Goal: Information Seeking & Learning: Learn about a topic

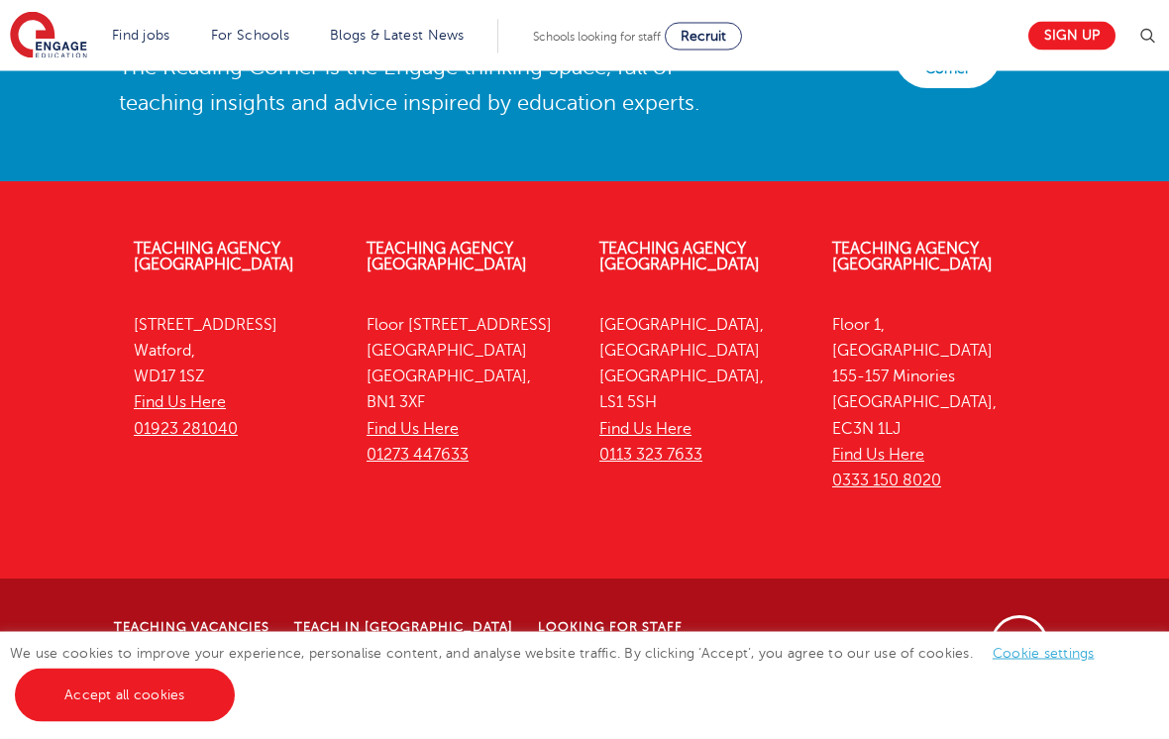
scroll to position [5133, 0]
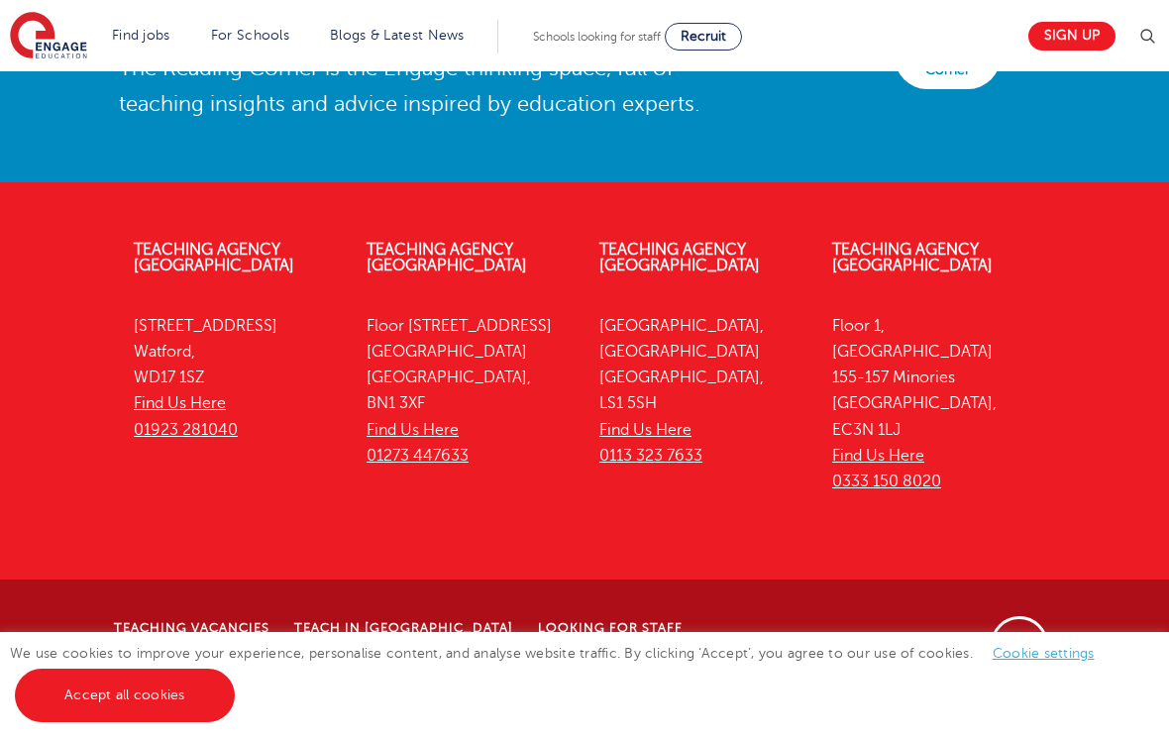
click at [130, 722] on link "Accept all cookies" at bounding box center [125, 695] width 220 height 53
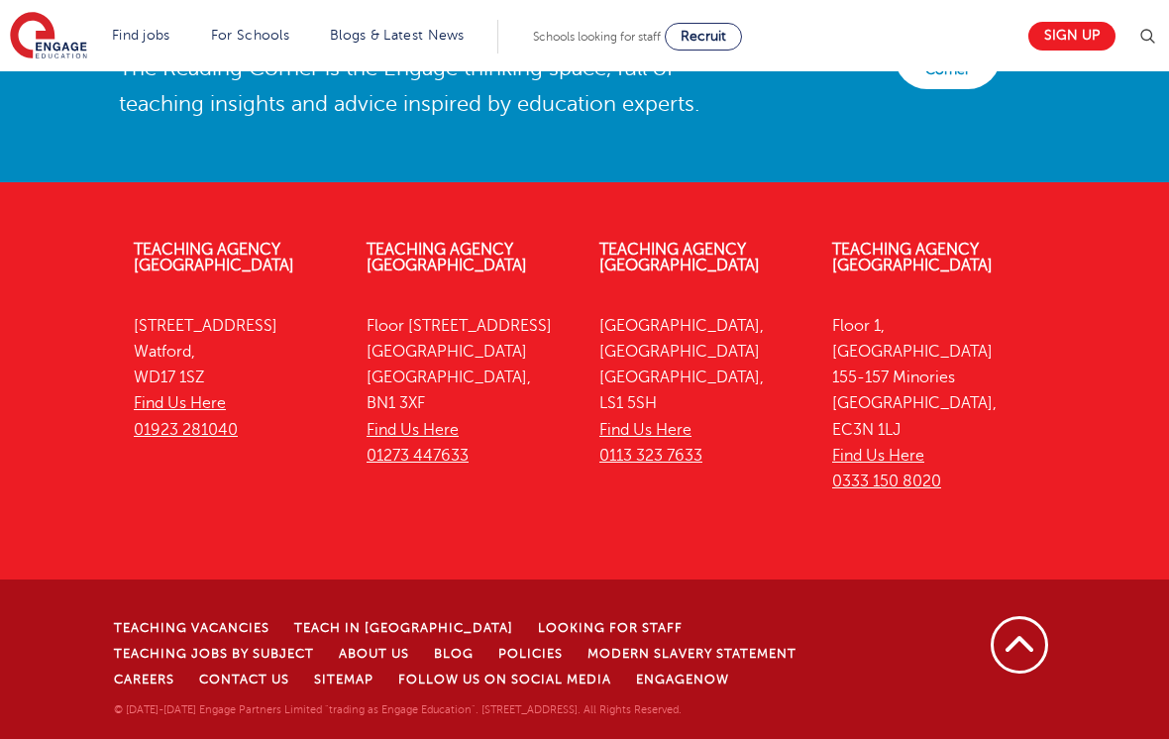
click at [587, 661] on link "Modern Slavery Statement" at bounding box center [691, 654] width 209 height 14
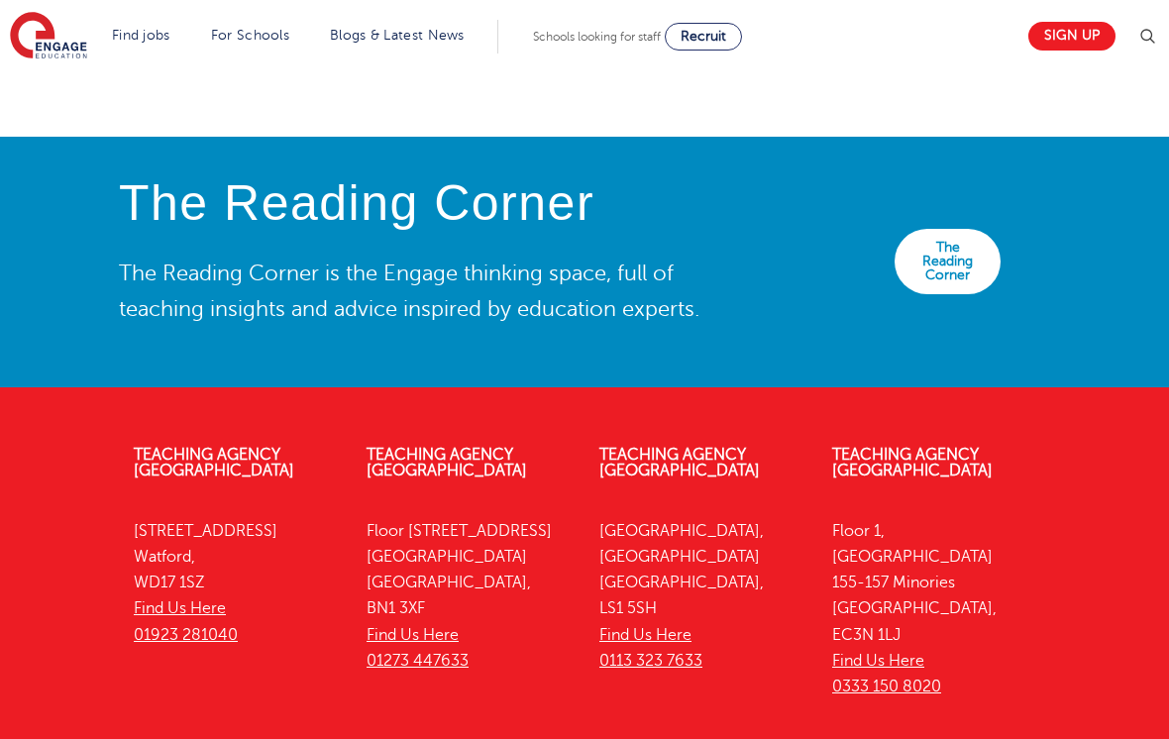
scroll to position [4530, 0]
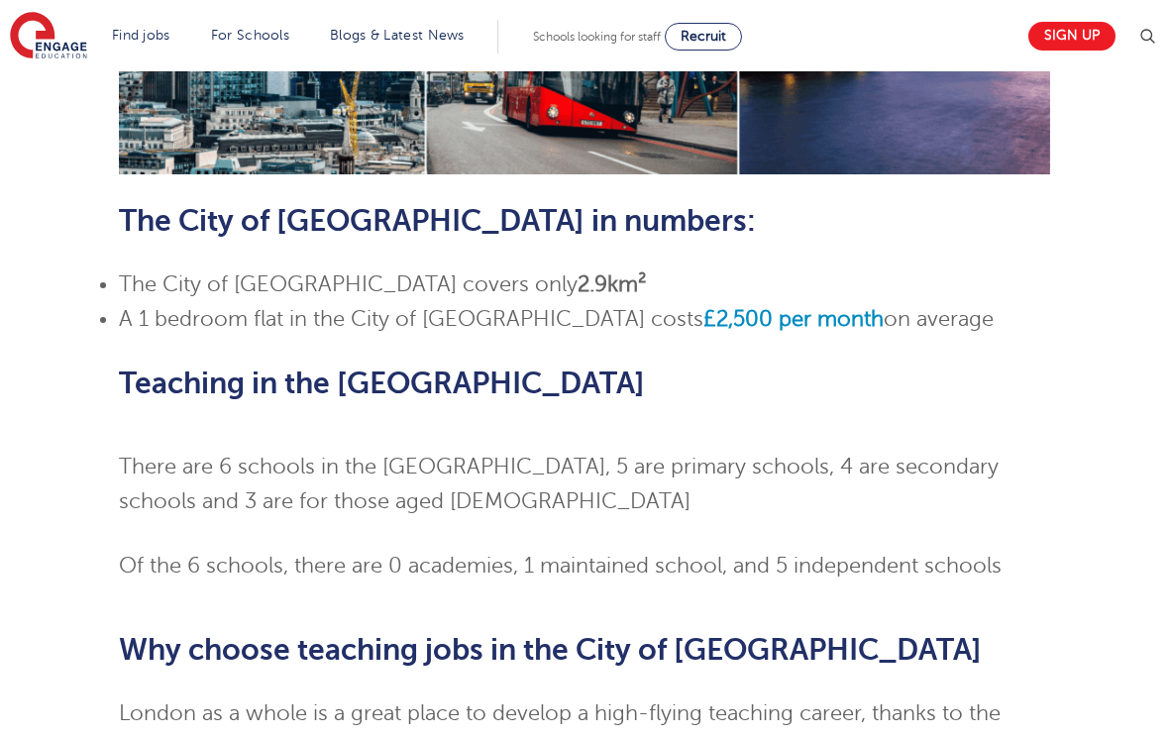
scroll to position [1151, 0]
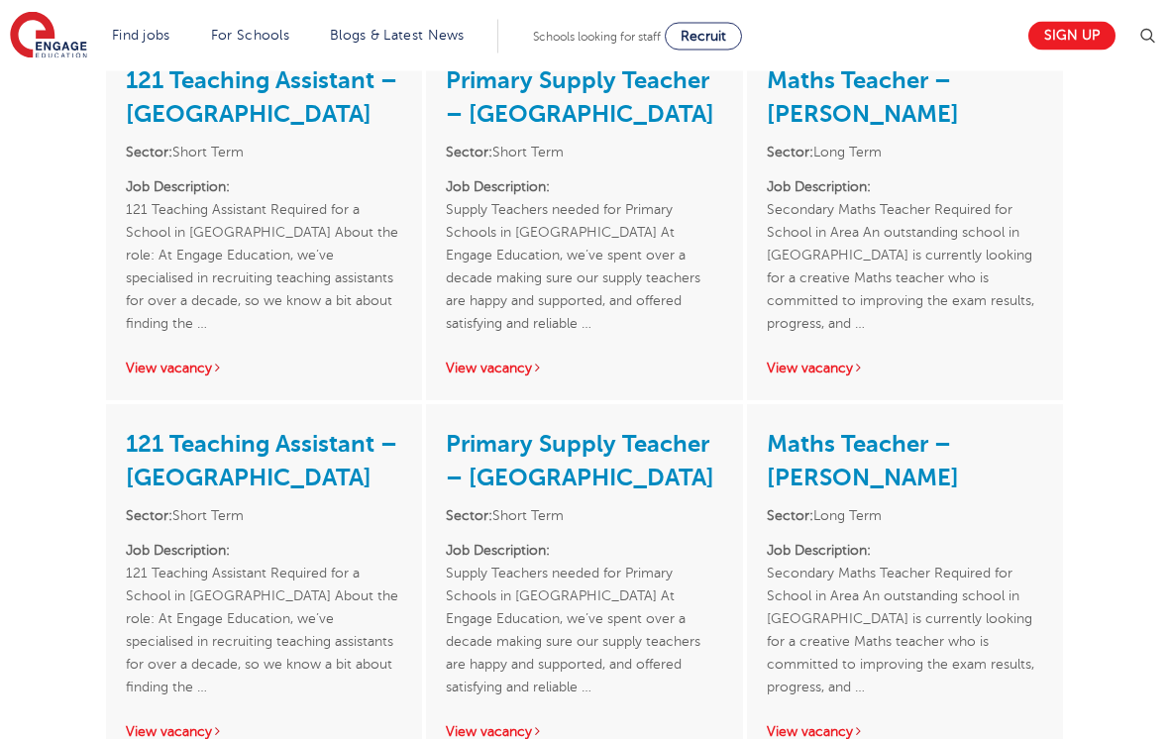
scroll to position [2556, 0]
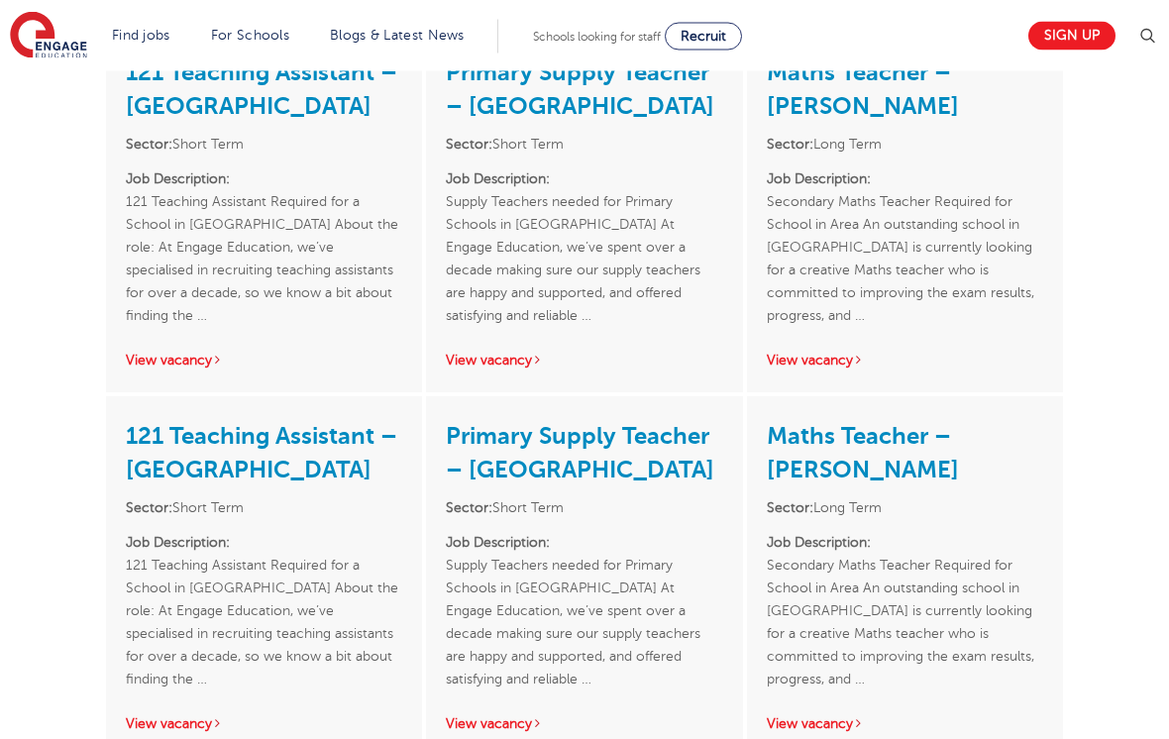
click at [535, 354] on link "View vacancy" at bounding box center [494, 361] width 97 height 15
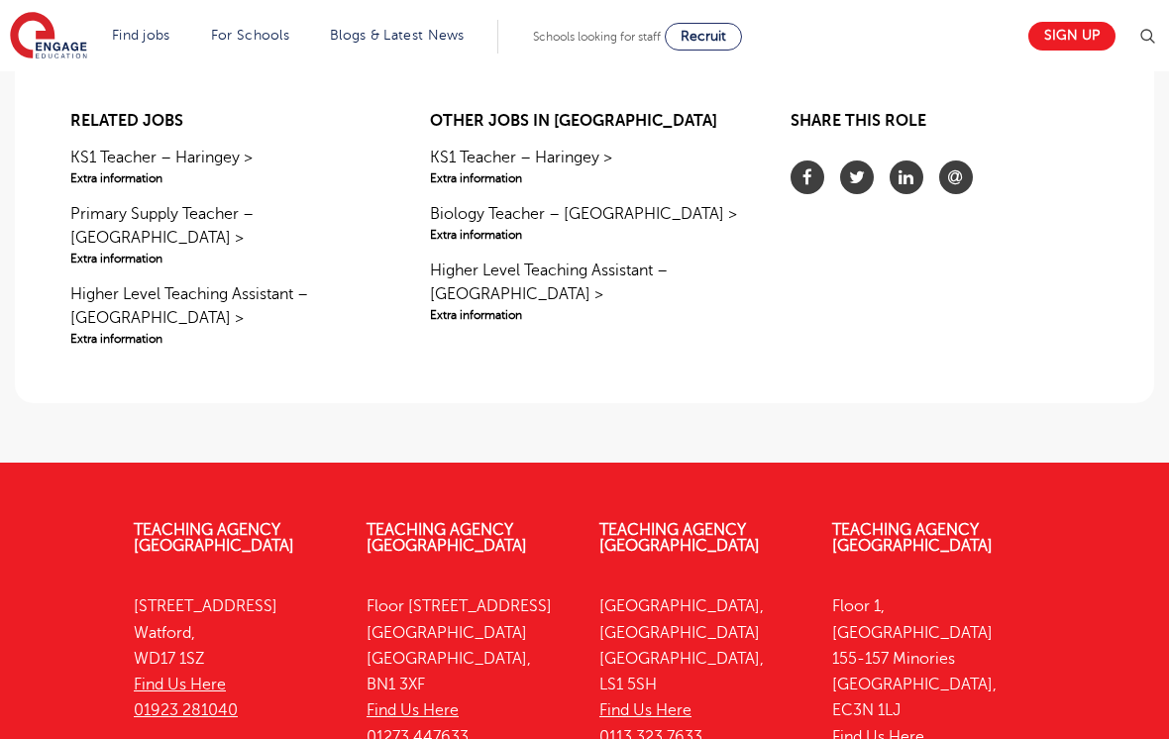
scroll to position [2010, 0]
